Goal: Task Accomplishment & Management: Use online tool/utility

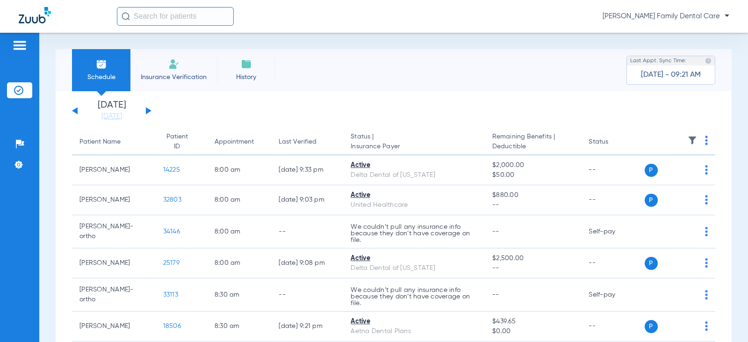
click at [161, 14] on input "text" at bounding box center [175, 16] width 117 height 19
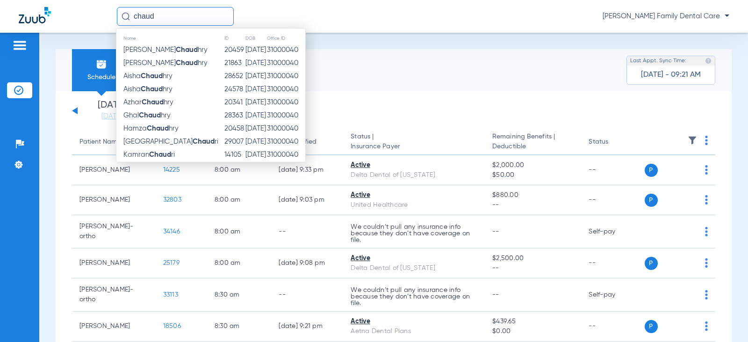
click at [136, 16] on input "chaud" at bounding box center [175, 16] width 117 height 19
click at [204, 14] on input "chaud" at bounding box center [175, 16] width 117 height 19
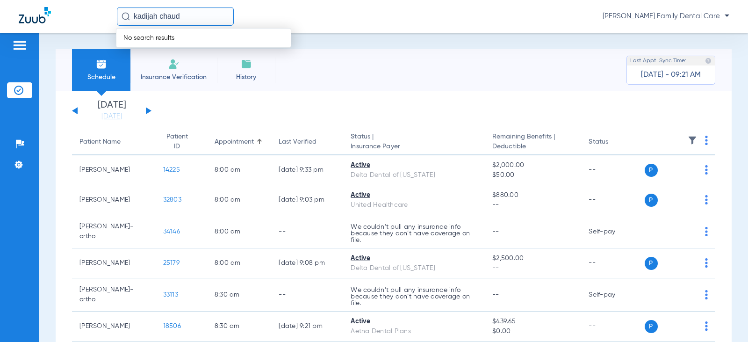
type input "kadijah chaud"
click at [459, 66] on div "Schedule Insurance Verification History Last Appt. Sync Time: [DATE] - 09:21 AM" at bounding box center [394, 70] width 676 height 42
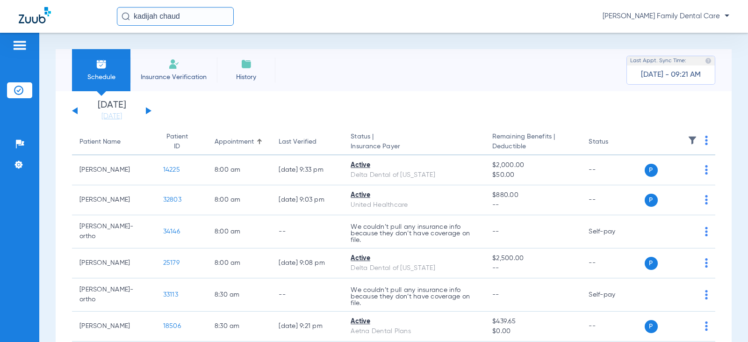
click at [185, 67] on li "Insurance Verification" at bounding box center [173, 70] width 86 height 42
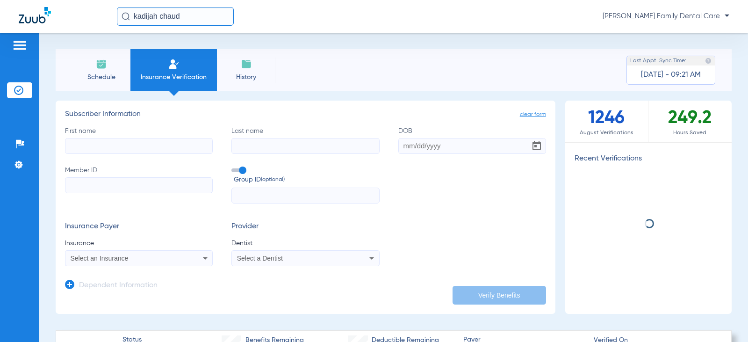
click at [109, 62] on li "Schedule" at bounding box center [101, 70] width 58 height 42
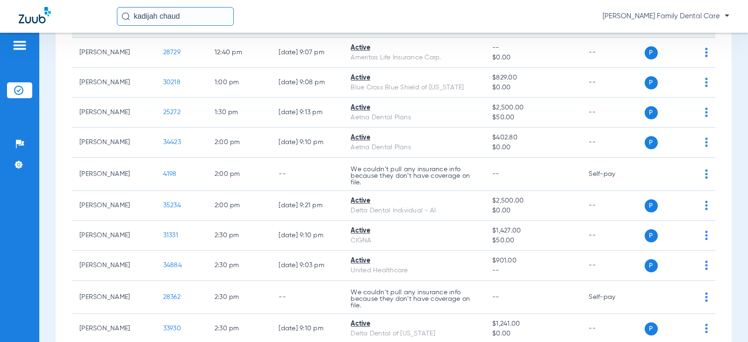
scroll to position [1356, 0]
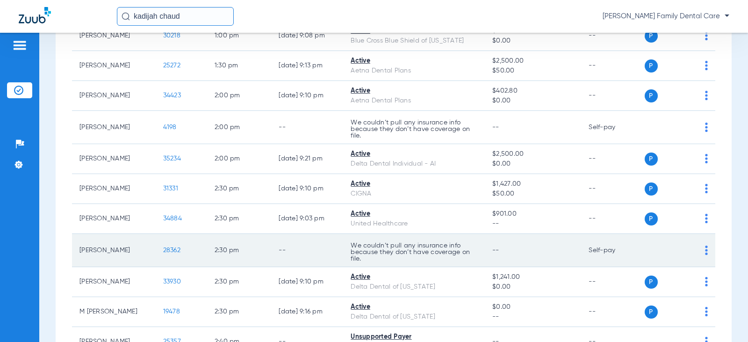
click at [103, 246] on td "[PERSON_NAME]" at bounding box center [114, 250] width 84 height 33
click at [702, 253] on td "P S" at bounding box center [680, 250] width 71 height 33
click at [705, 247] on img at bounding box center [706, 249] width 3 height 9
click at [698, 247] on div at bounding box center [374, 171] width 748 height 342
click at [168, 250] on span "28362" at bounding box center [171, 250] width 17 height 7
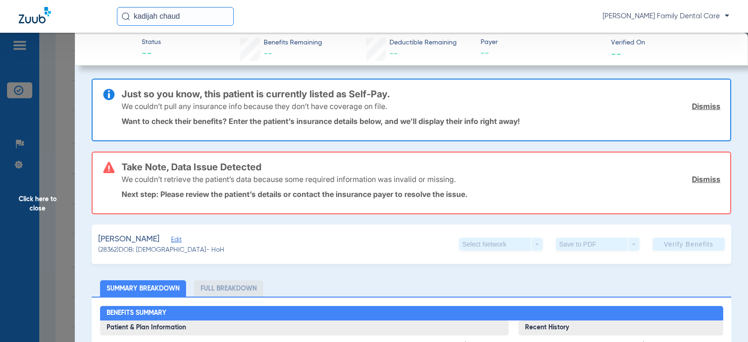
click at [180, 238] on span "Edit" at bounding box center [175, 240] width 8 height 9
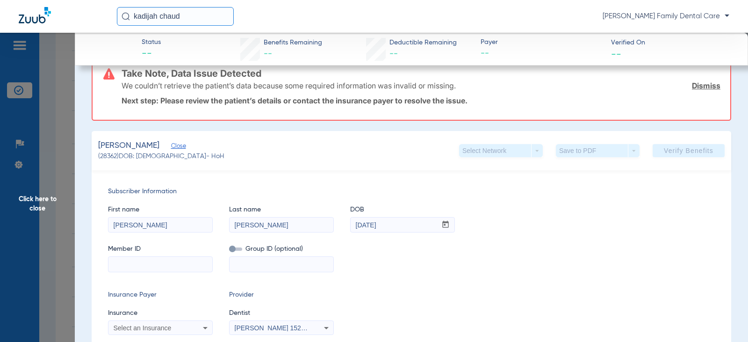
scroll to position [140, 0]
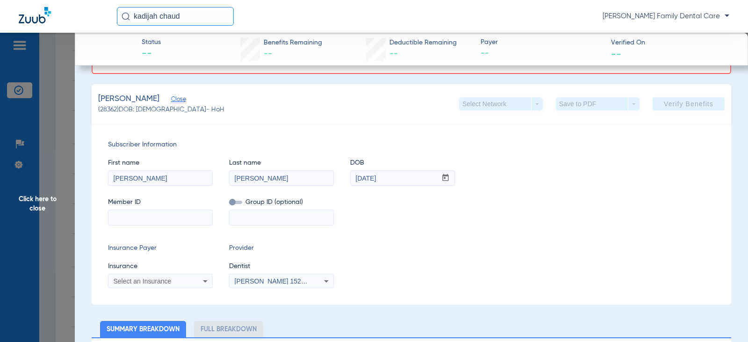
click at [171, 215] on input at bounding box center [160, 217] width 104 height 15
click at [125, 221] on input at bounding box center [160, 217] width 104 height 15
type input "07778057124"
click at [409, 223] on div "Member ID 07778057124 Group ID (optional)" at bounding box center [411, 207] width 607 height 36
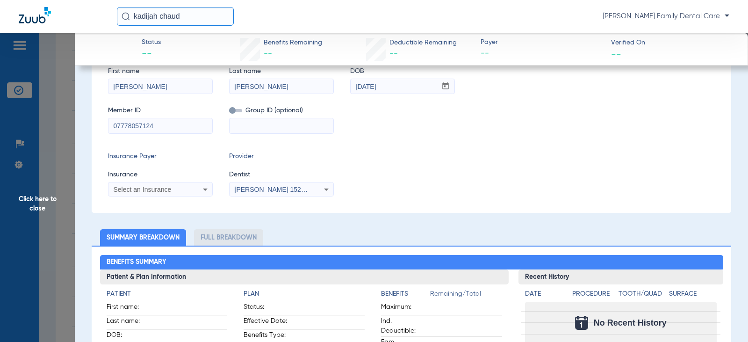
scroll to position [234, 0]
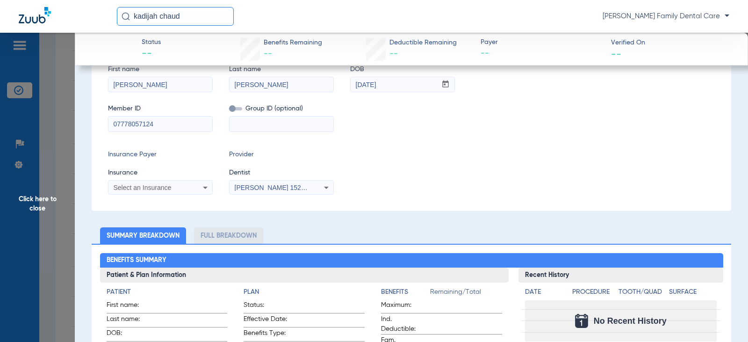
click at [163, 187] on span "Select an Insurance" at bounding box center [143, 187] width 58 height 7
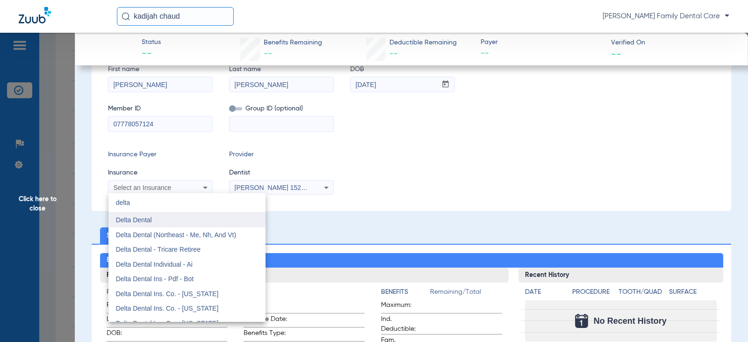
type input "delta"
click at [152, 220] on mat-option "Delta Dental" at bounding box center [186, 220] width 157 height 15
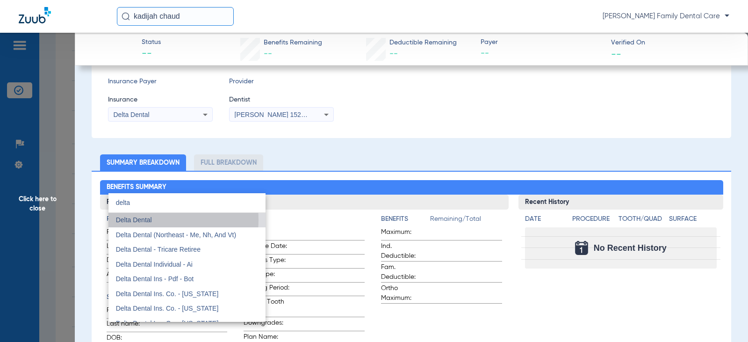
scroll to position [161, 0]
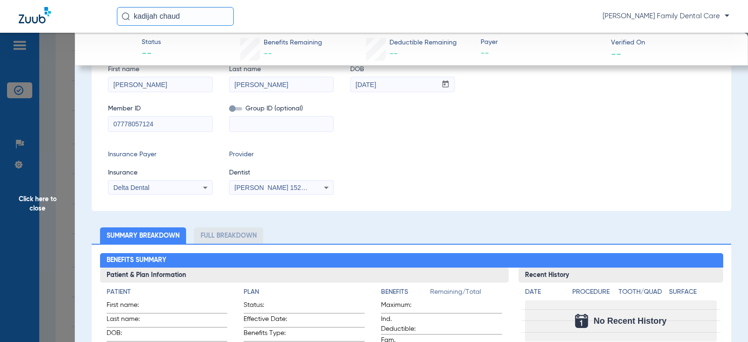
click at [295, 191] on div "[PERSON_NAME] 1528271889" at bounding box center [282, 187] width 104 height 11
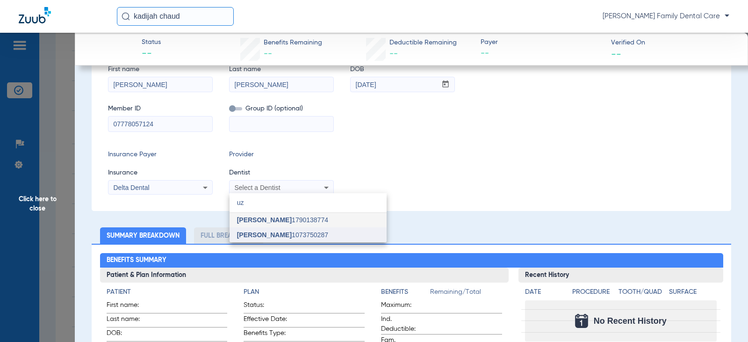
type input "uz"
click at [294, 239] on mat-option "[PERSON_NAME] 1073750287" at bounding box center [308, 234] width 157 height 15
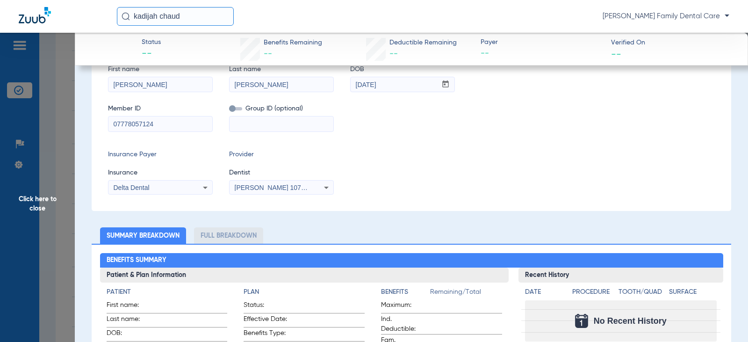
click at [208, 183] on icon at bounding box center [205, 187] width 11 height 11
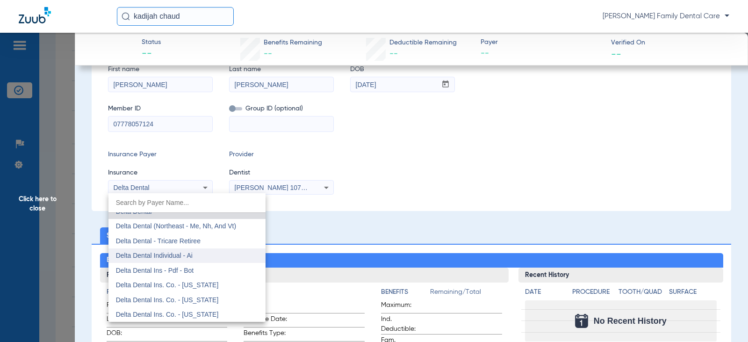
scroll to position [1516, 0]
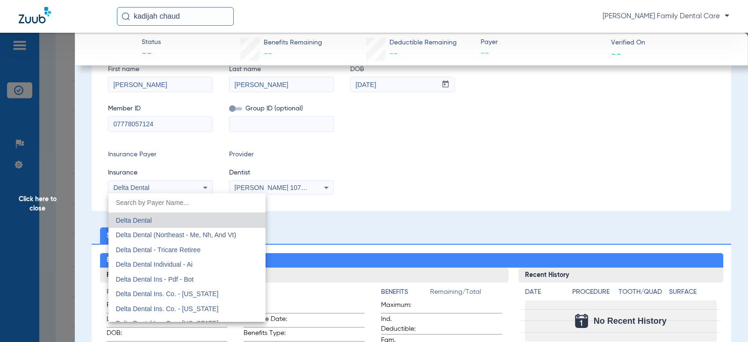
click at [151, 224] on mat-option "Delta Dental" at bounding box center [186, 220] width 157 height 15
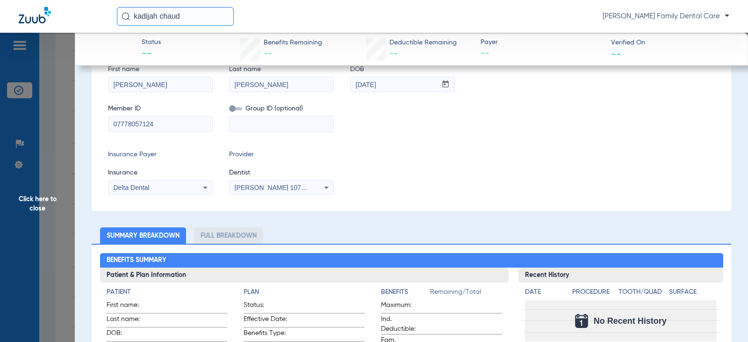
drag, startPoint x: 487, startPoint y: 185, endPoint x: 456, endPoint y: 172, distance: 33.2
click at [487, 183] on div "Insurance Payer Insurance Delta Dental Provider Dentist [PERSON_NAME] 1073750287" at bounding box center [411, 172] width 607 height 45
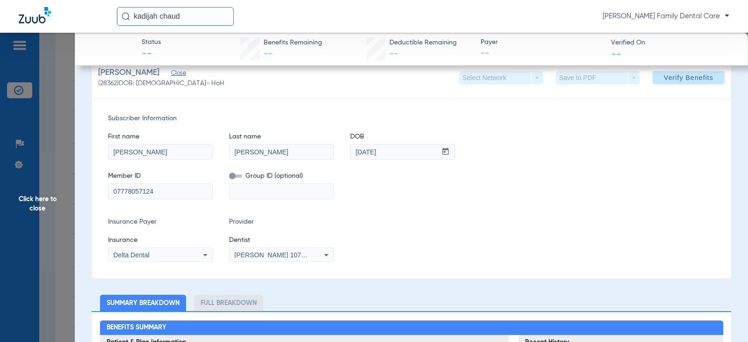
scroll to position [47, 0]
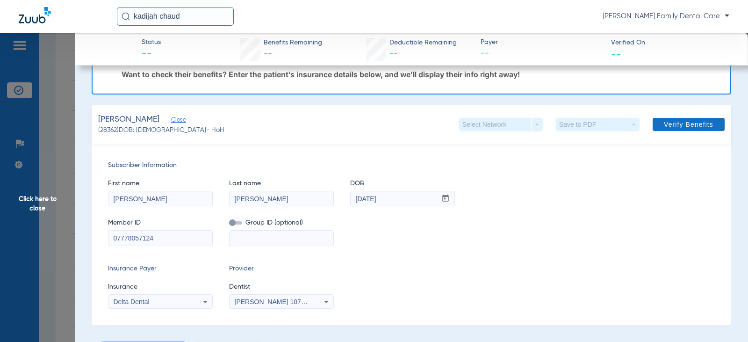
click at [670, 123] on span "Verify Benefits" at bounding box center [689, 124] width 50 height 7
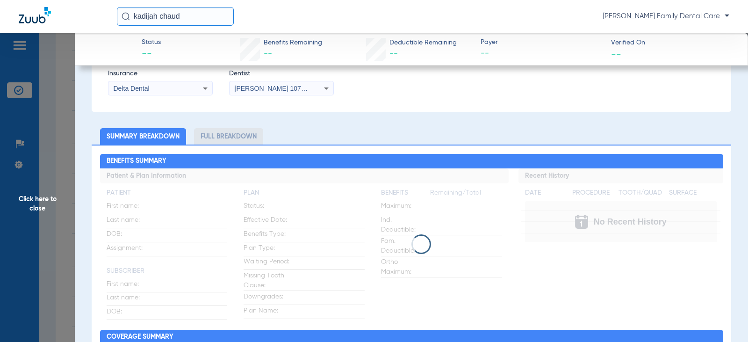
scroll to position [0, 0]
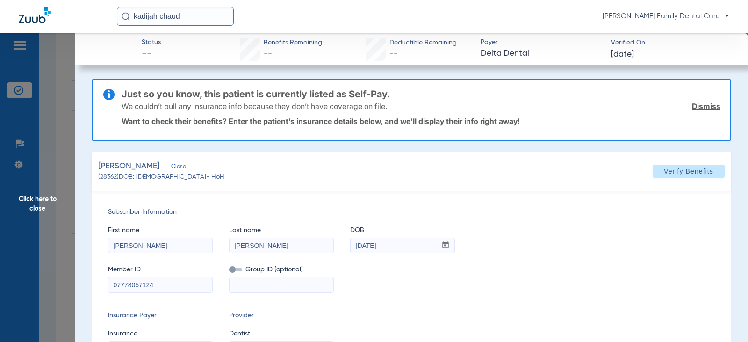
type input "0"
select select "page-width"
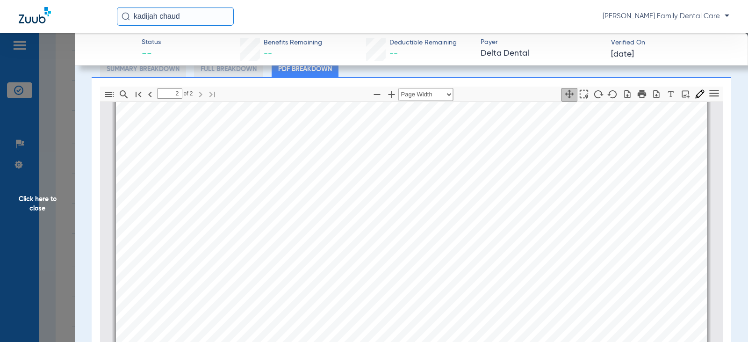
scroll to position [1028, 0]
click at [481, 243] on div "Dental care $1,500 N/A $1,500 N/A $1,500 N/A Lifetime maximums do not apply Rem…" at bounding box center [411, 335] width 591 height 835
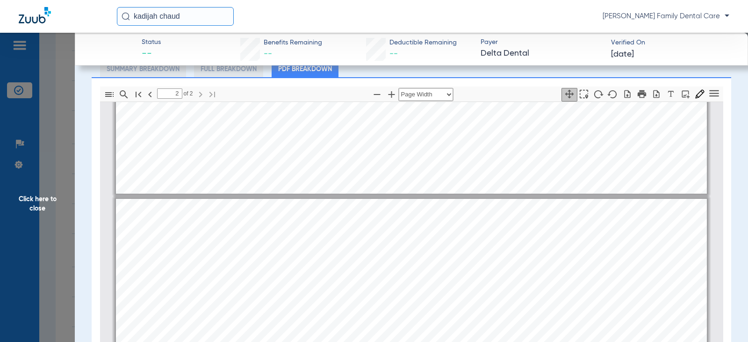
type input "1"
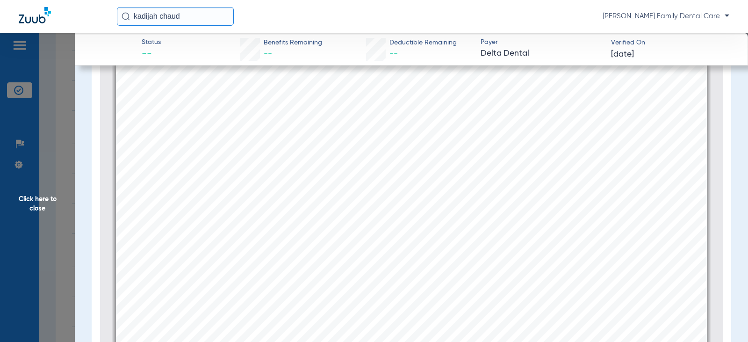
scroll to position [3, 0]
drag, startPoint x: 419, startPoint y: 238, endPoint x: 388, endPoint y: 235, distance: 31.5
drag, startPoint x: 596, startPoint y: 186, endPoint x: 495, endPoint y: 57, distance: 163.7
